Goal: Transaction & Acquisition: Purchase product/service

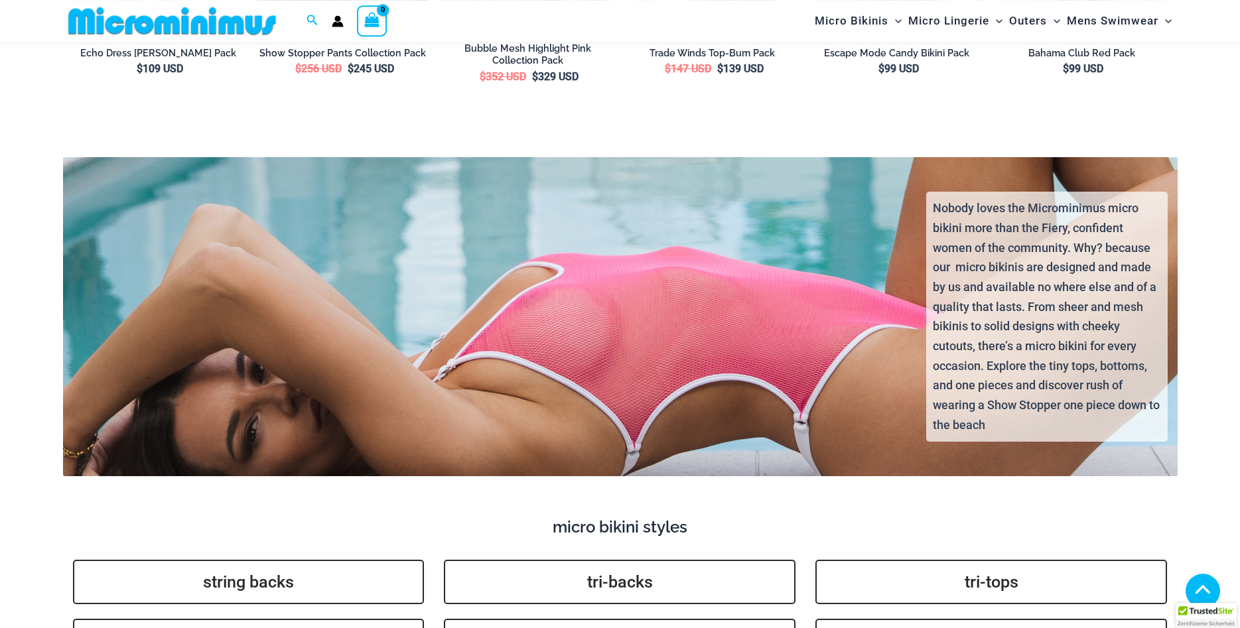
scroll to position [2915, 0]
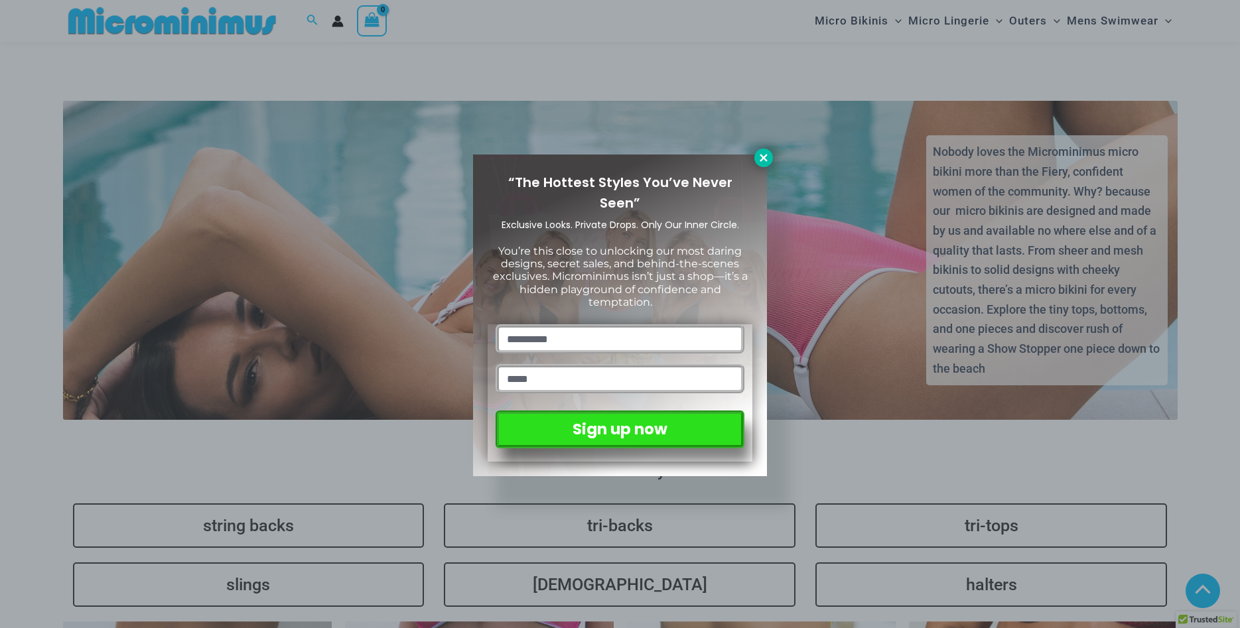
click at [764, 157] on icon at bounding box center [764, 158] width 12 height 12
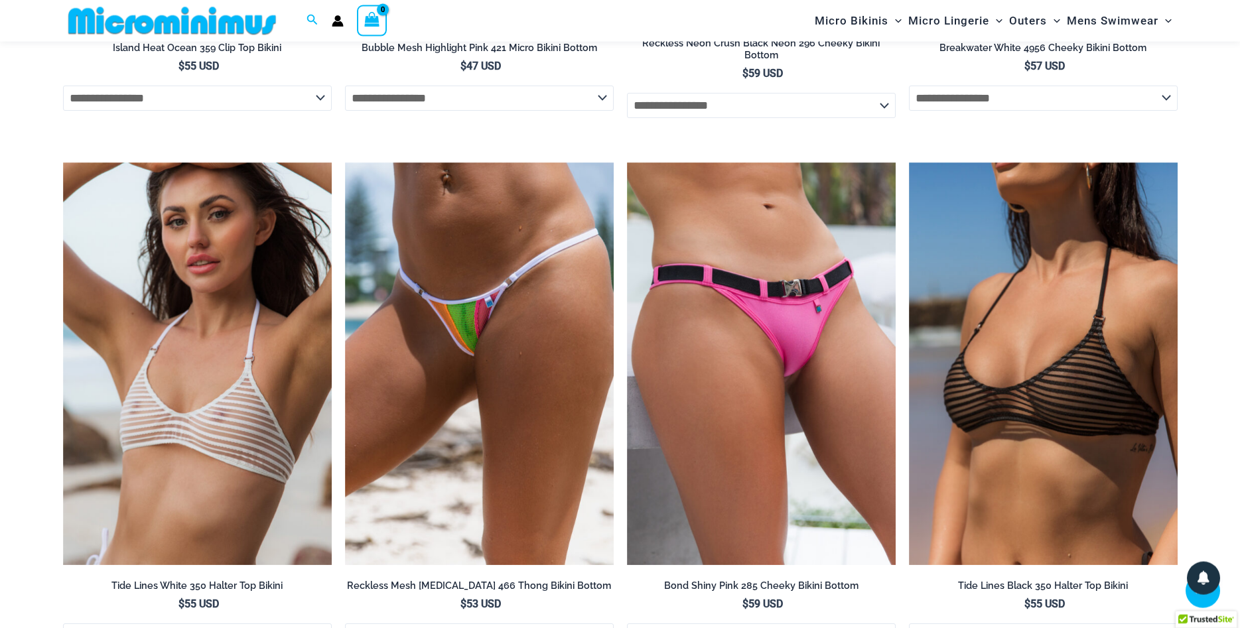
scroll to position [4471, 0]
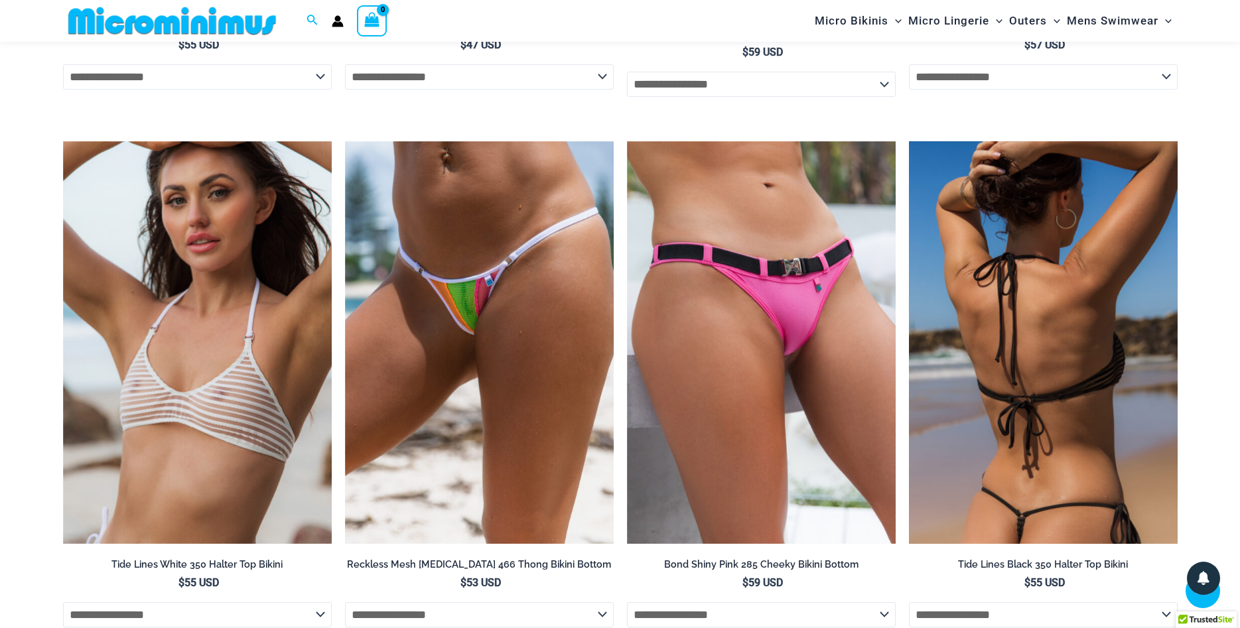
click at [943, 242] on img at bounding box center [1043, 342] width 269 height 403
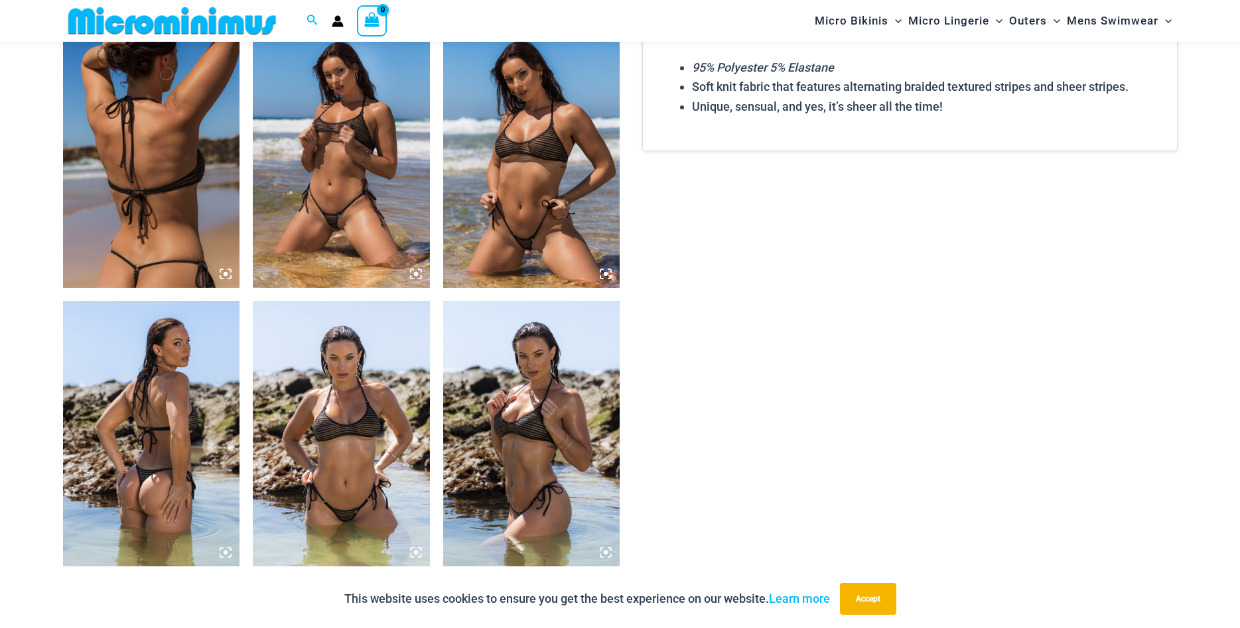
scroll to position [935, 0]
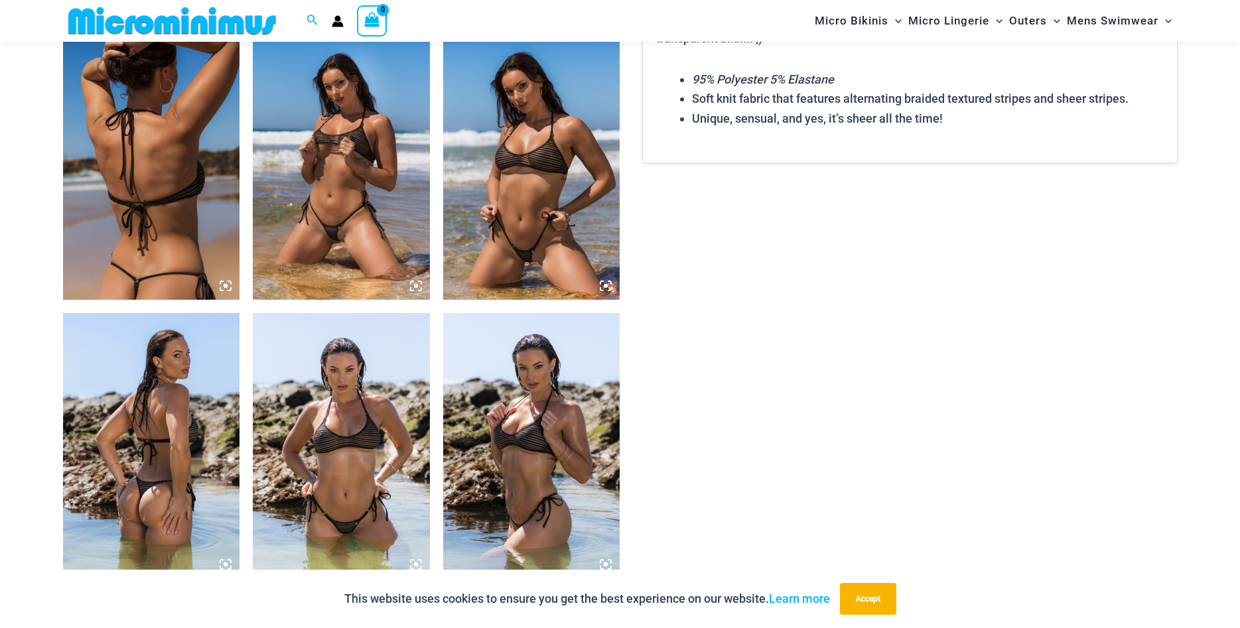
click at [563, 182] on img at bounding box center [531, 166] width 177 height 265
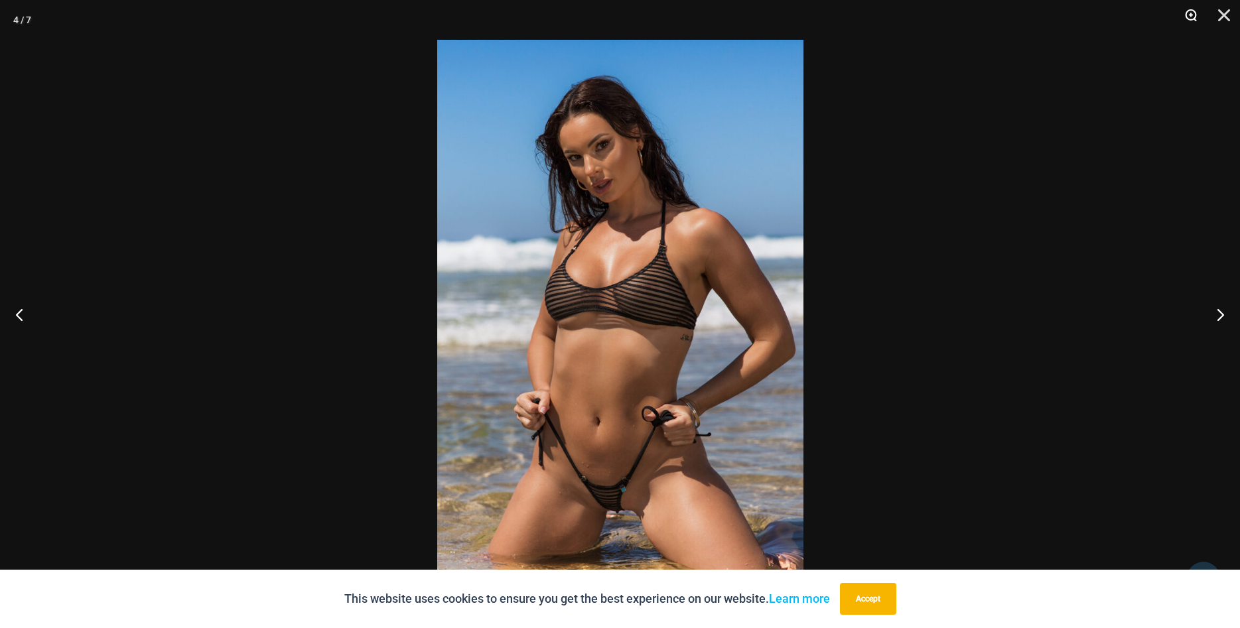
click at [1187, 13] on button "Zoom" at bounding box center [1186, 20] width 33 height 40
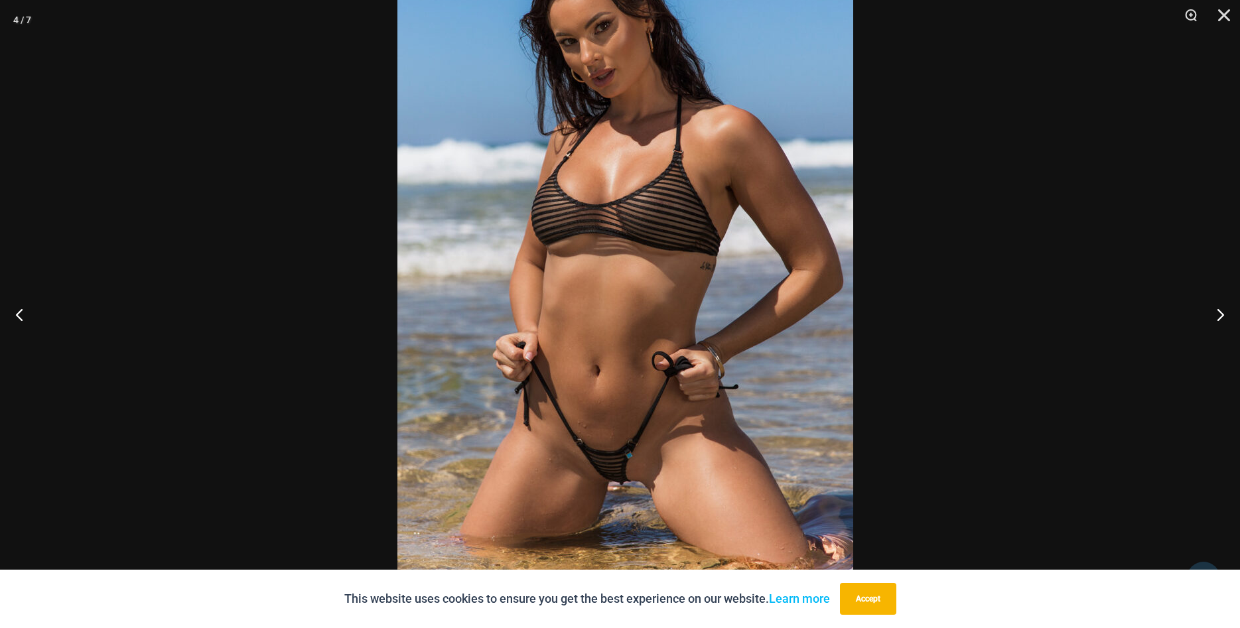
click at [776, 284] on img at bounding box center [625, 236] width 456 height 683
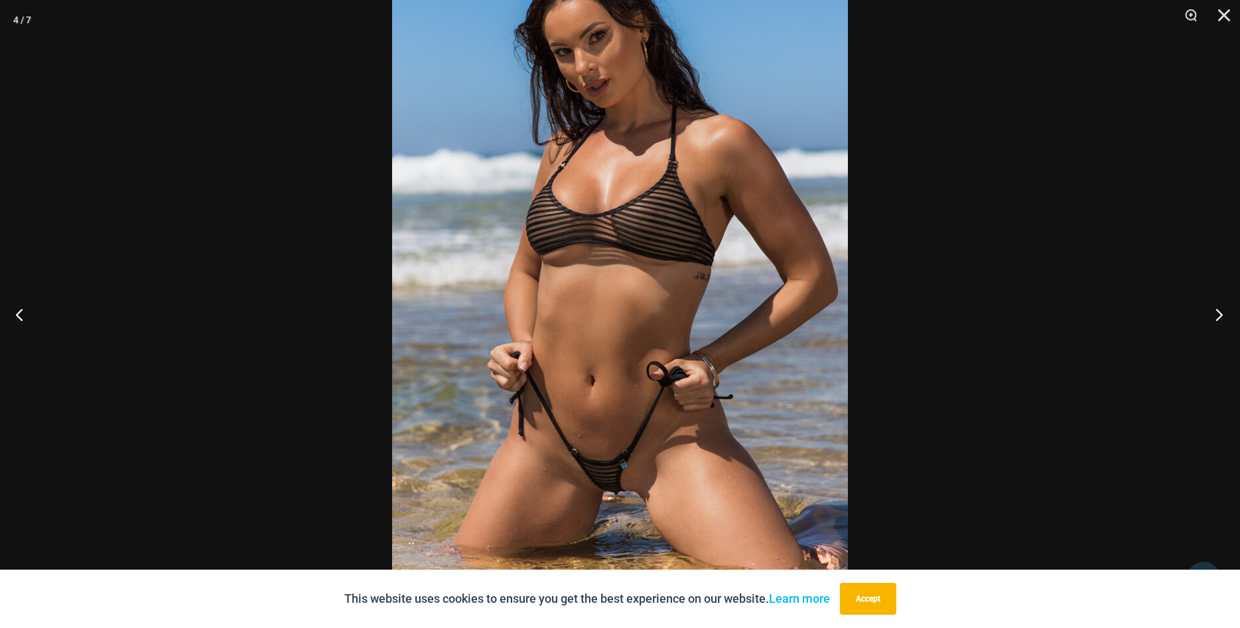
click at [1222, 310] on button "Next" at bounding box center [1215, 314] width 50 height 66
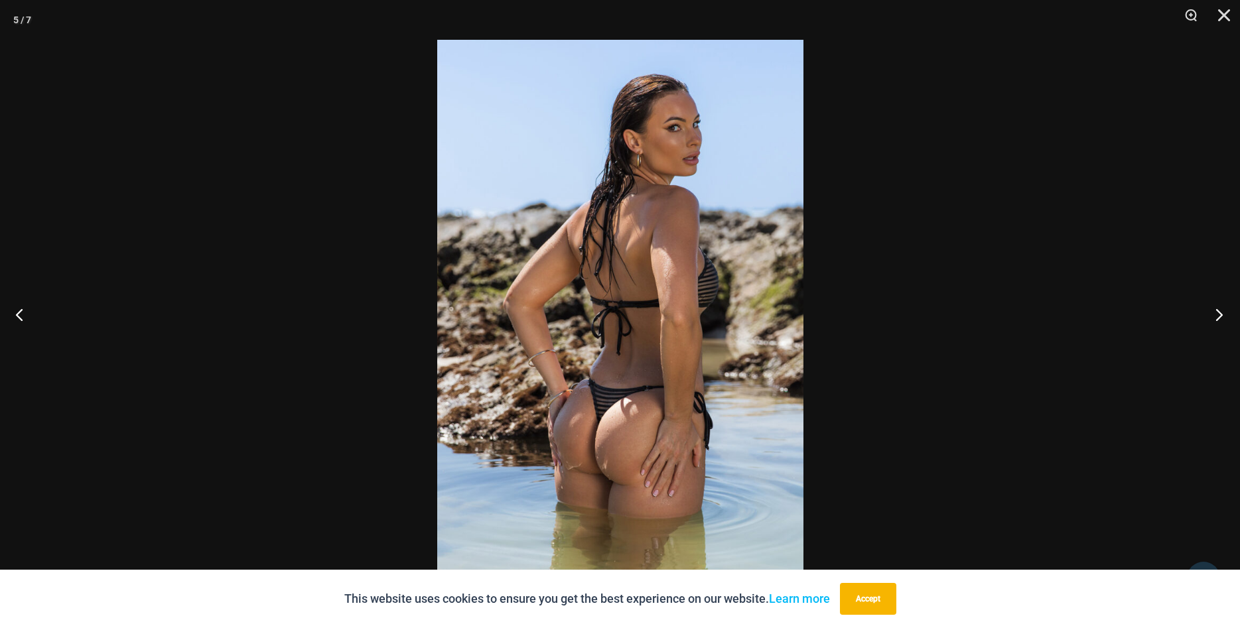
click at [1222, 310] on button "Next" at bounding box center [1215, 314] width 50 height 66
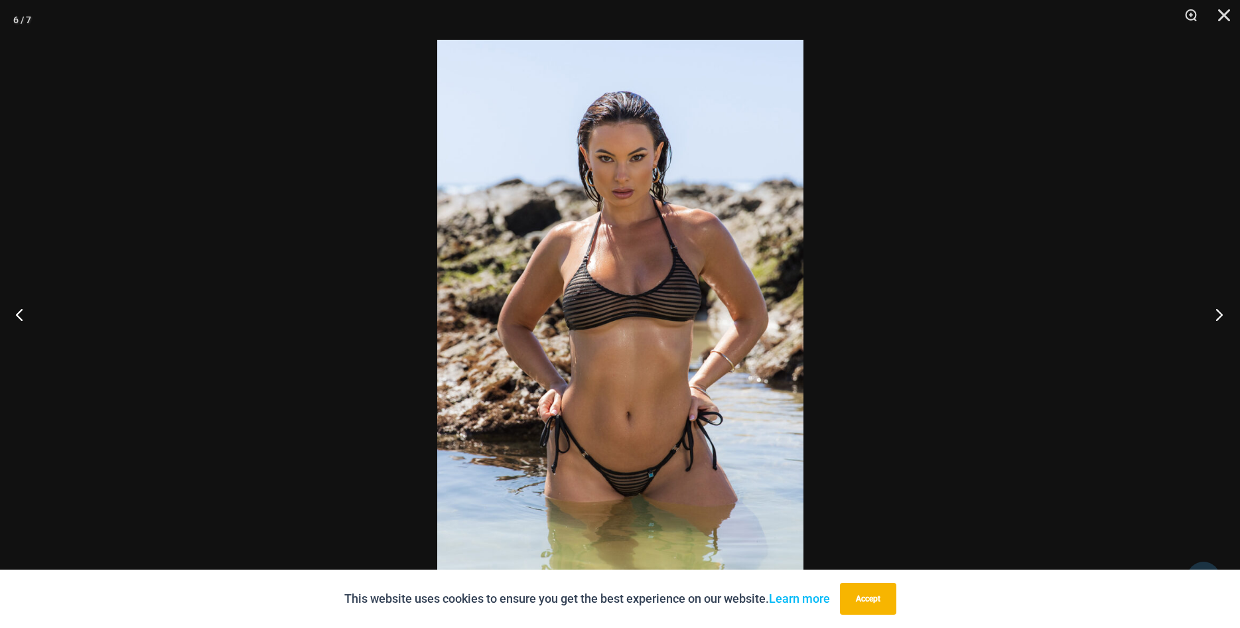
click at [1222, 310] on button "Next" at bounding box center [1215, 314] width 50 height 66
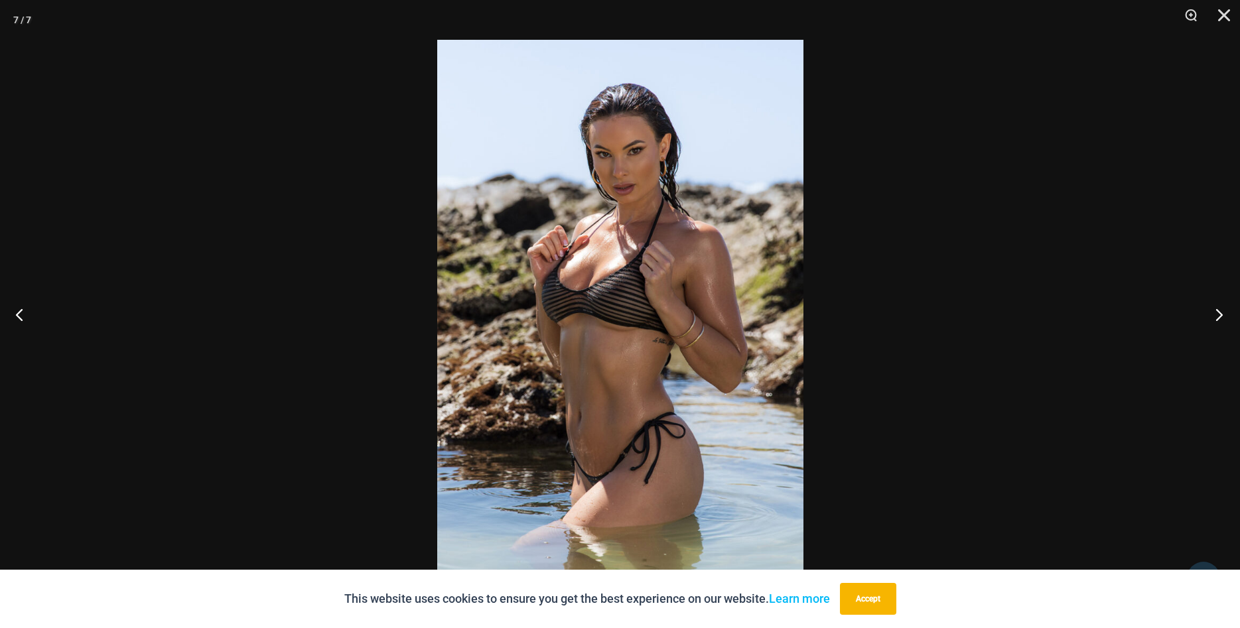
click at [1222, 310] on button "Next" at bounding box center [1215, 314] width 50 height 66
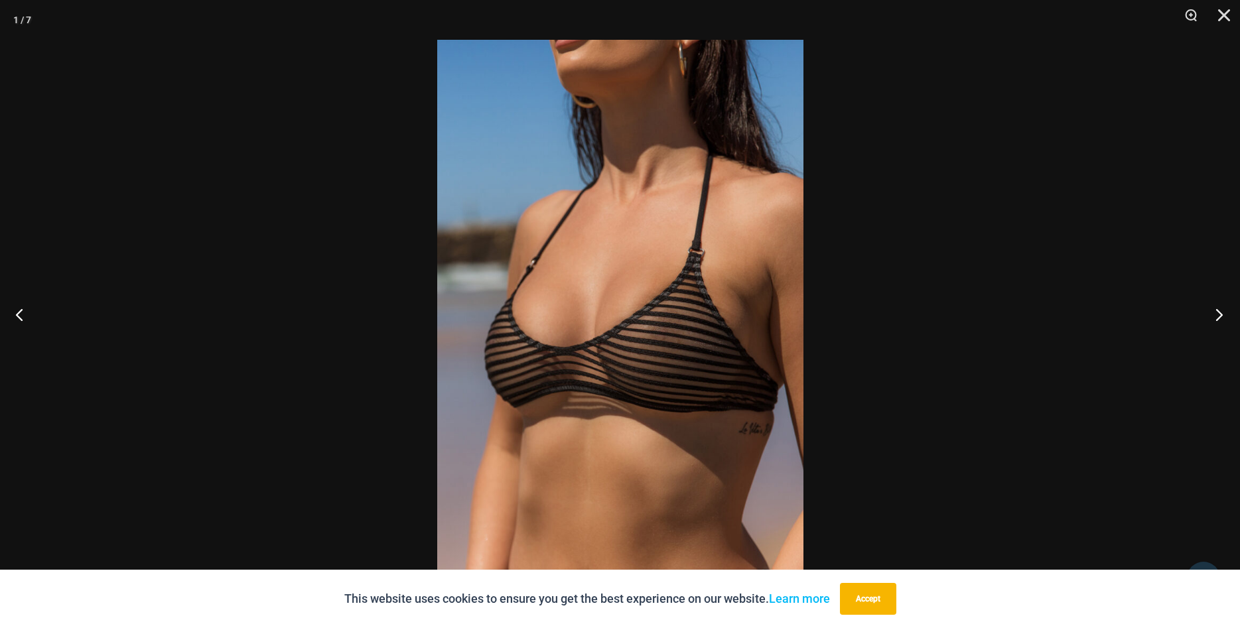
click at [1222, 310] on button "Next" at bounding box center [1215, 314] width 50 height 66
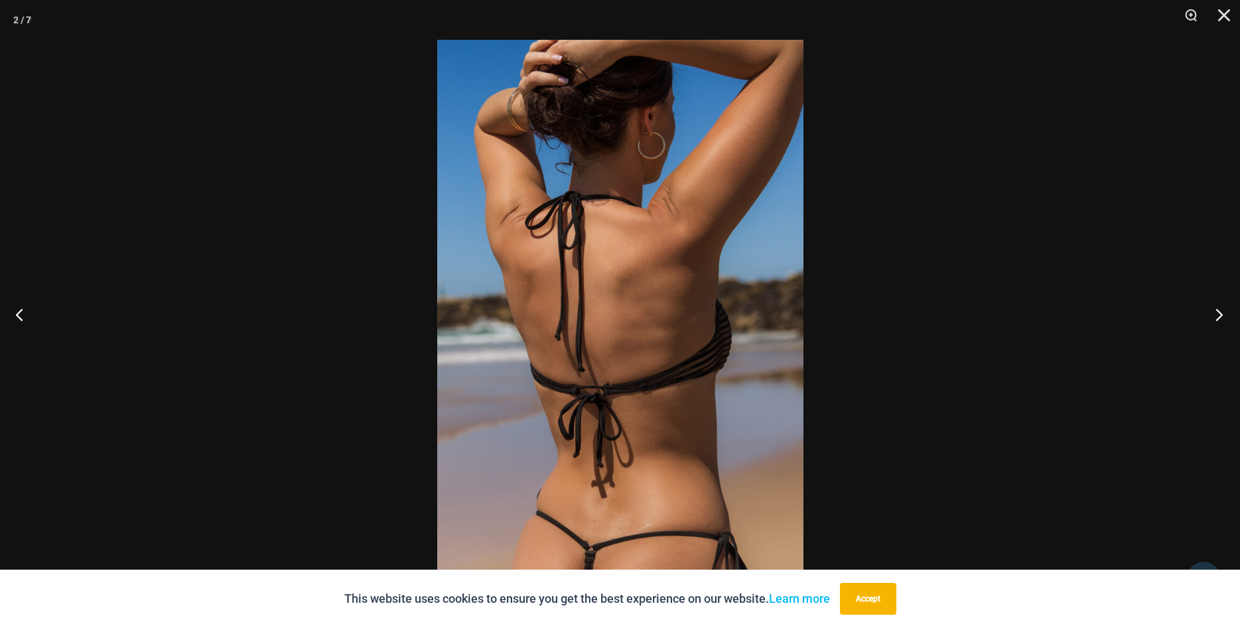
click at [1222, 310] on button "Next" at bounding box center [1215, 314] width 50 height 66
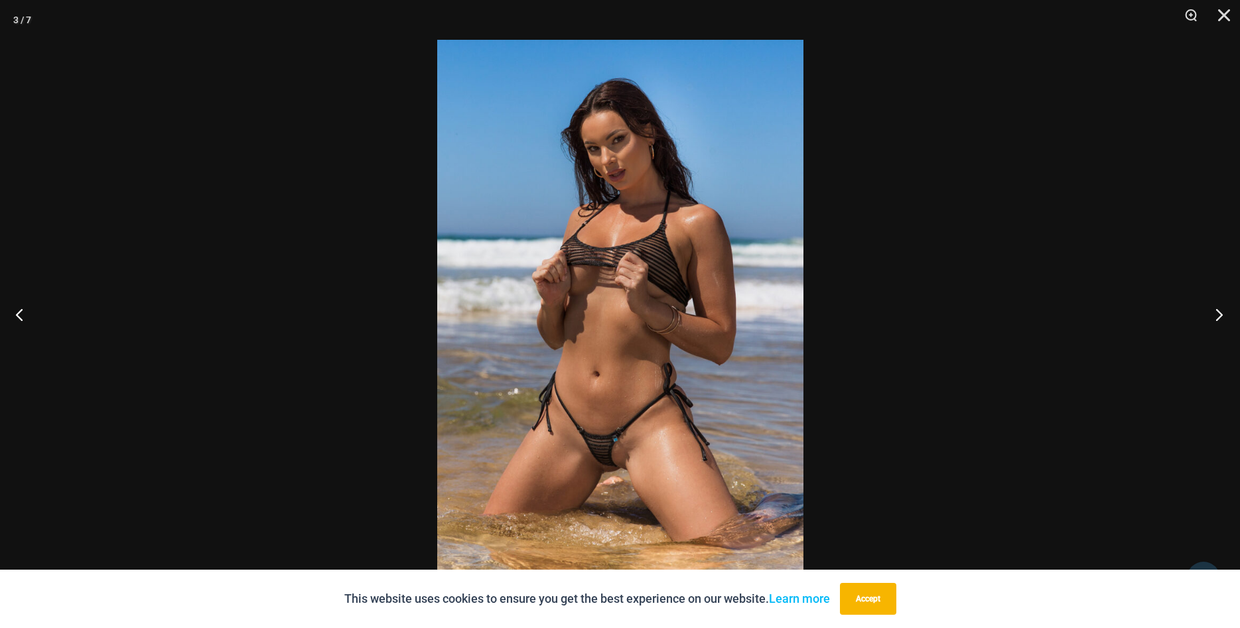
click at [1222, 310] on button "Next" at bounding box center [1215, 314] width 50 height 66
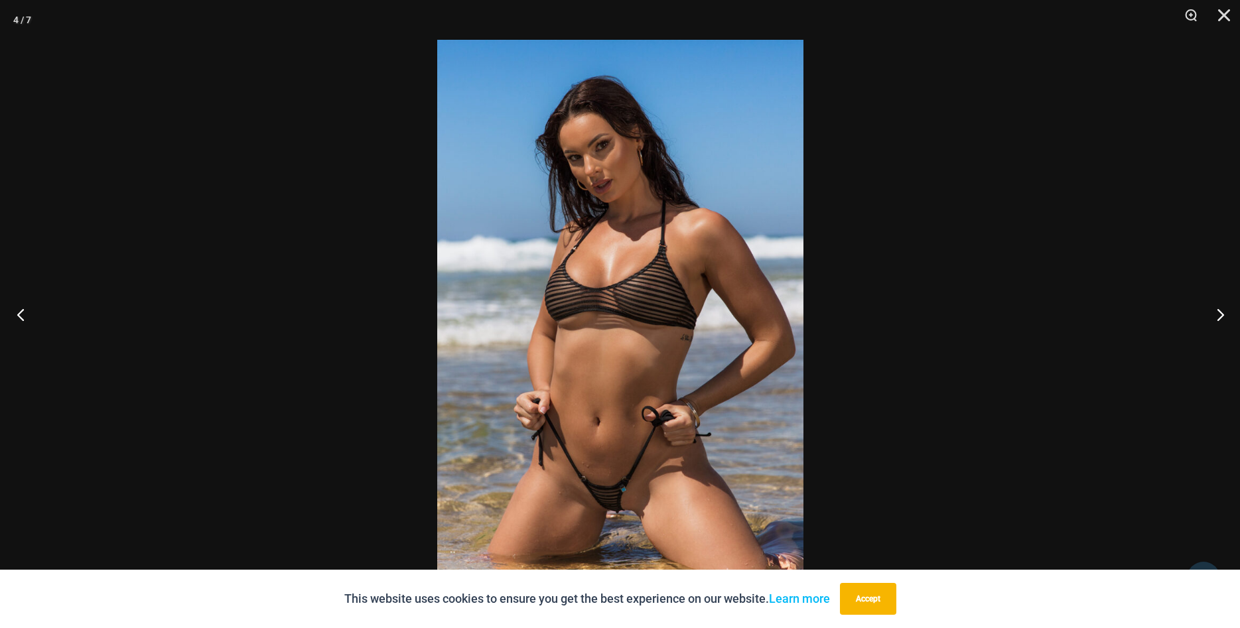
click at [25, 310] on button "Previous" at bounding box center [25, 314] width 50 height 66
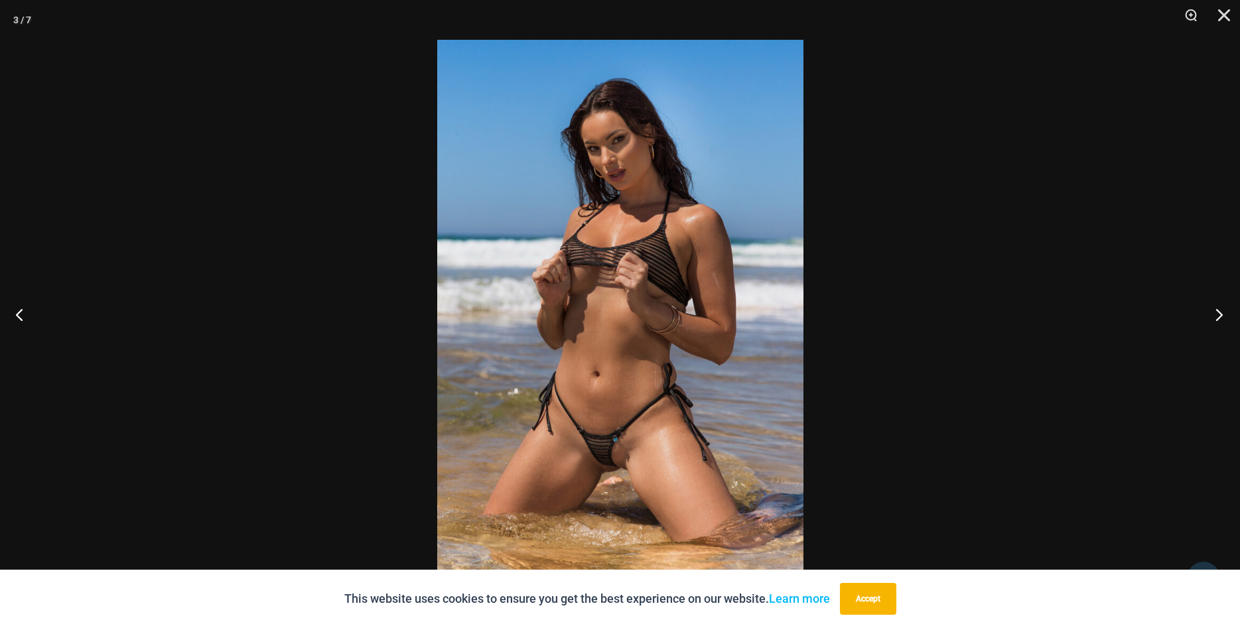
click at [1215, 308] on button "Next" at bounding box center [1215, 314] width 50 height 66
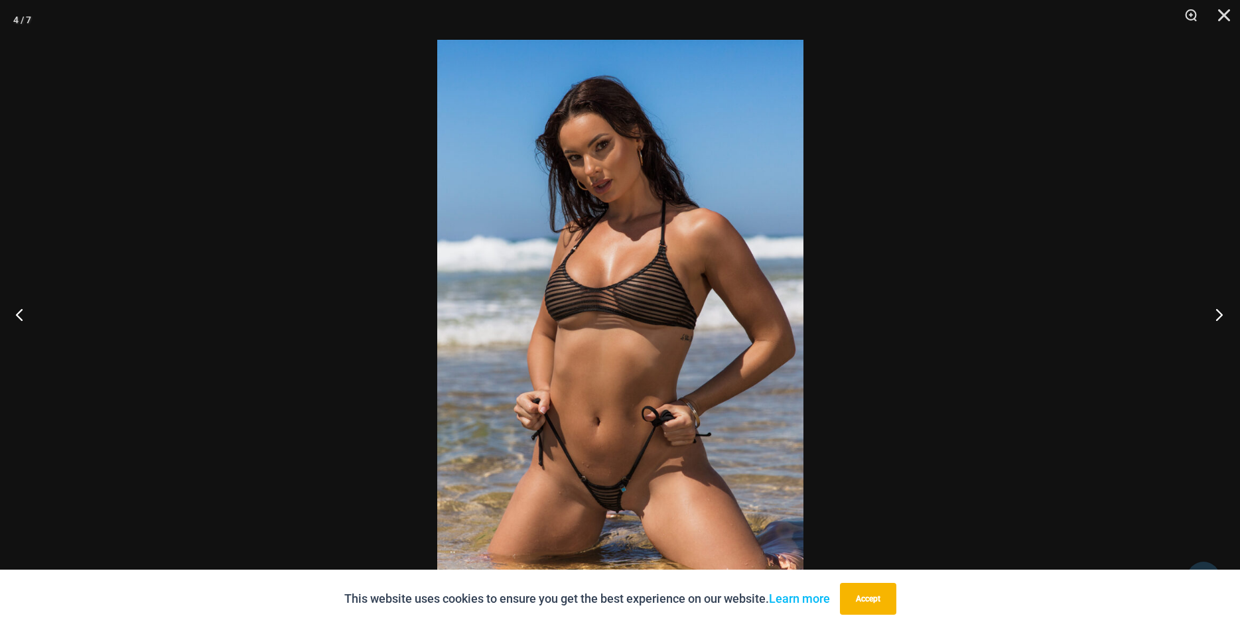
click at [1215, 308] on button "Next" at bounding box center [1215, 314] width 50 height 66
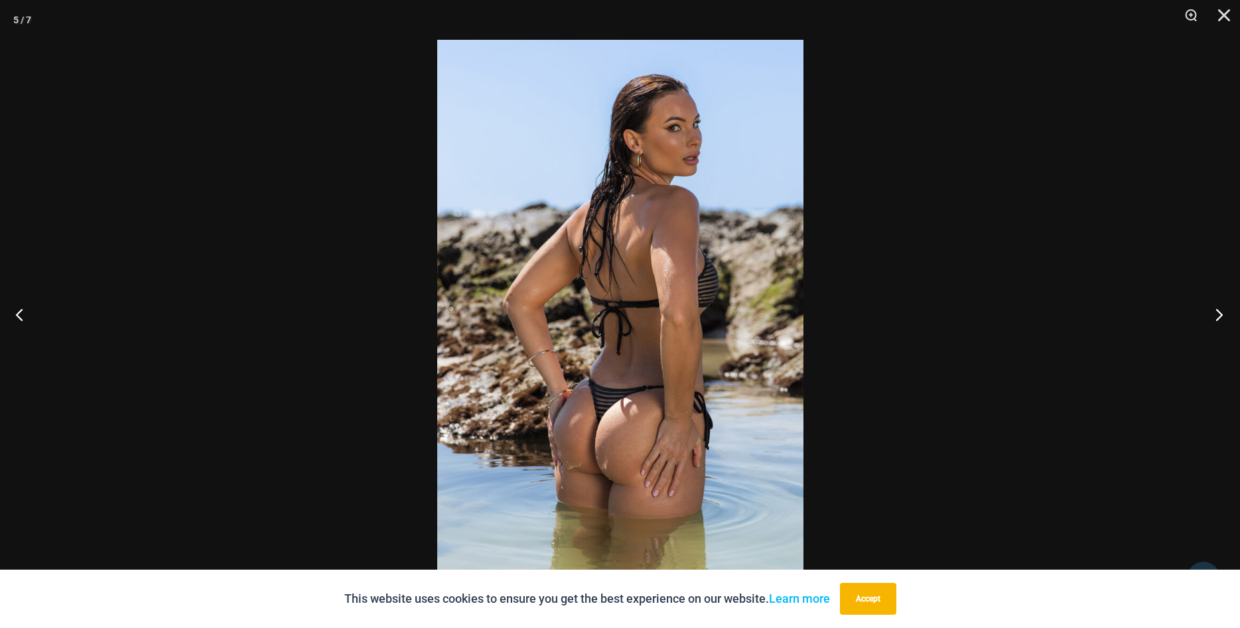
click at [1215, 308] on button "Next" at bounding box center [1215, 314] width 50 height 66
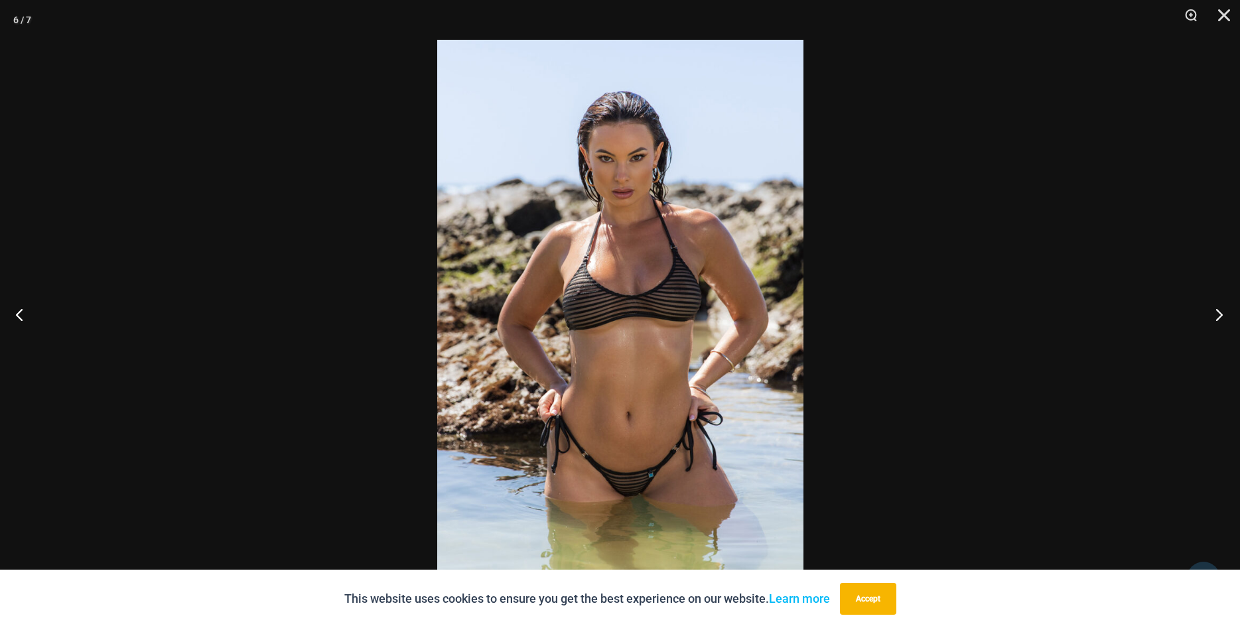
click at [1215, 308] on button "Next" at bounding box center [1215, 314] width 50 height 66
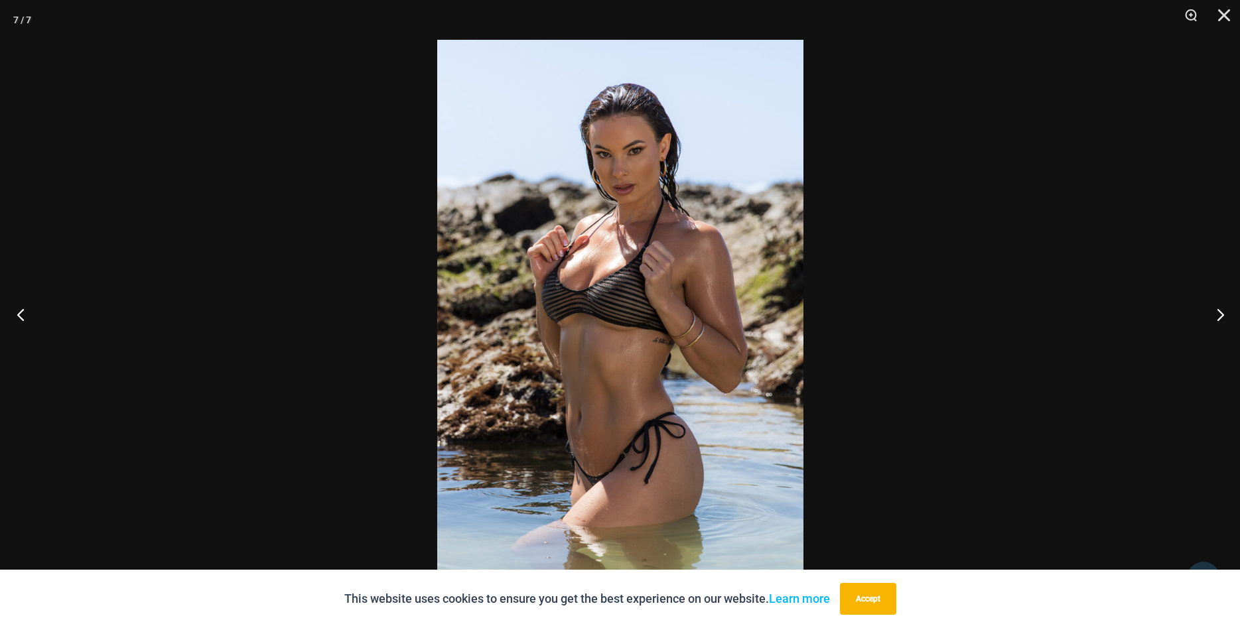
click at [23, 313] on button "Previous" at bounding box center [25, 314] width 50 height 66
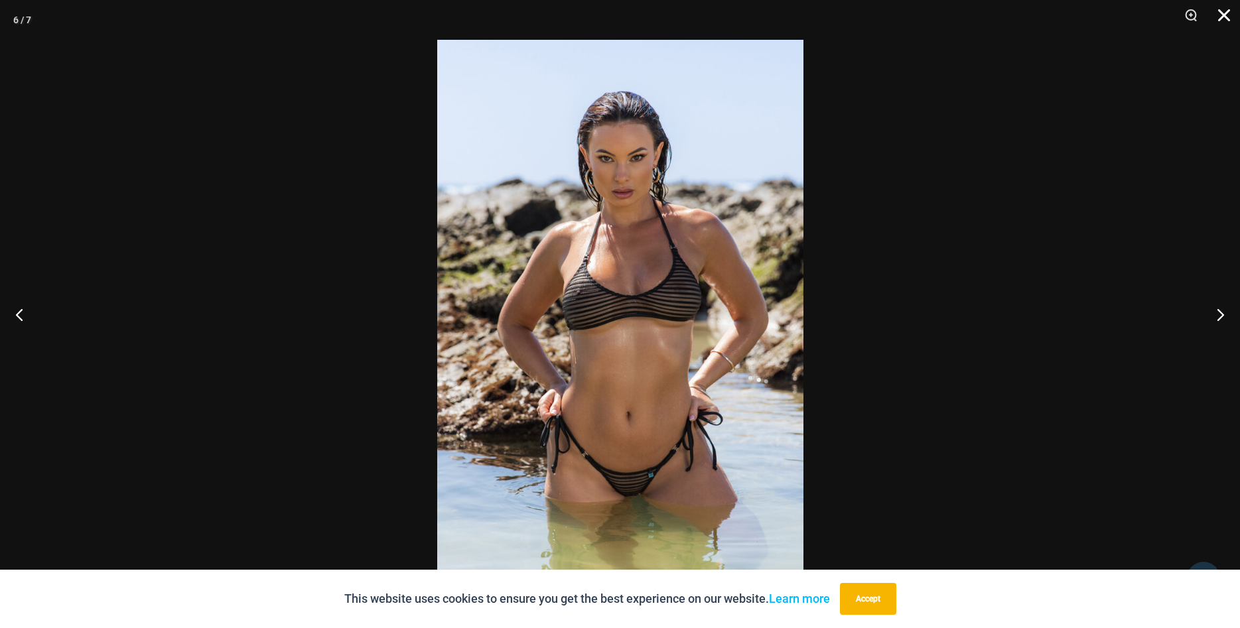
click at [1222, 19] on button "Close" at bounding box center [1219, 20] width 33 height 40
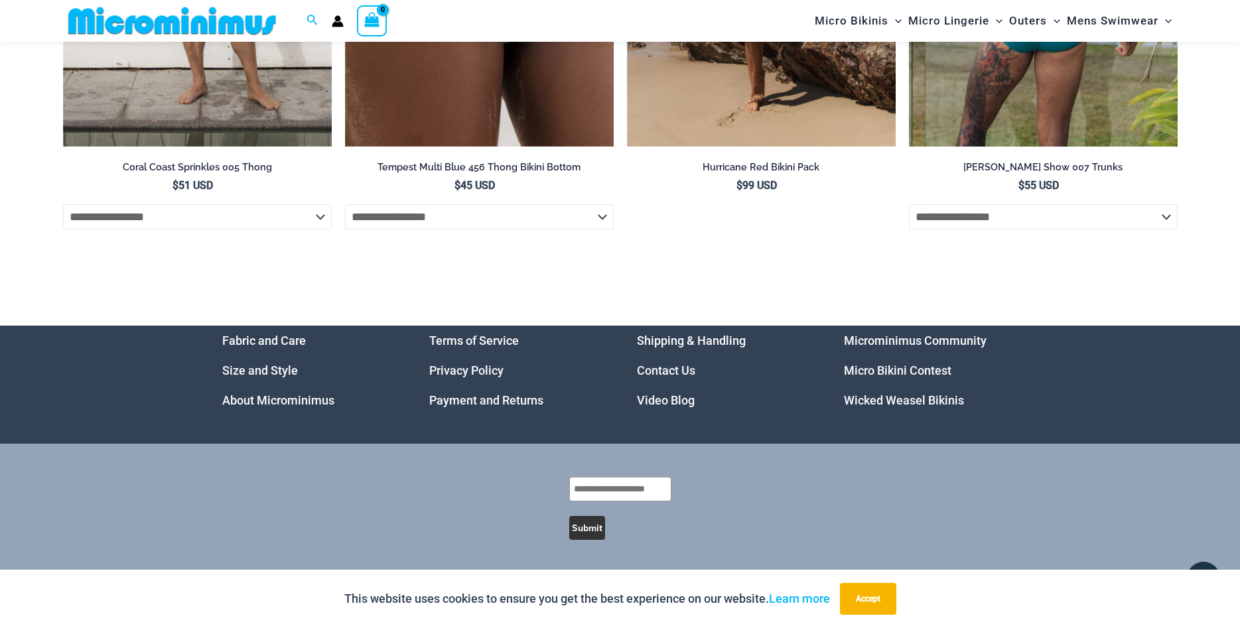
scroll to position [4453, 0]
